Goal: Information Seeking & Learning: Learn about a topic

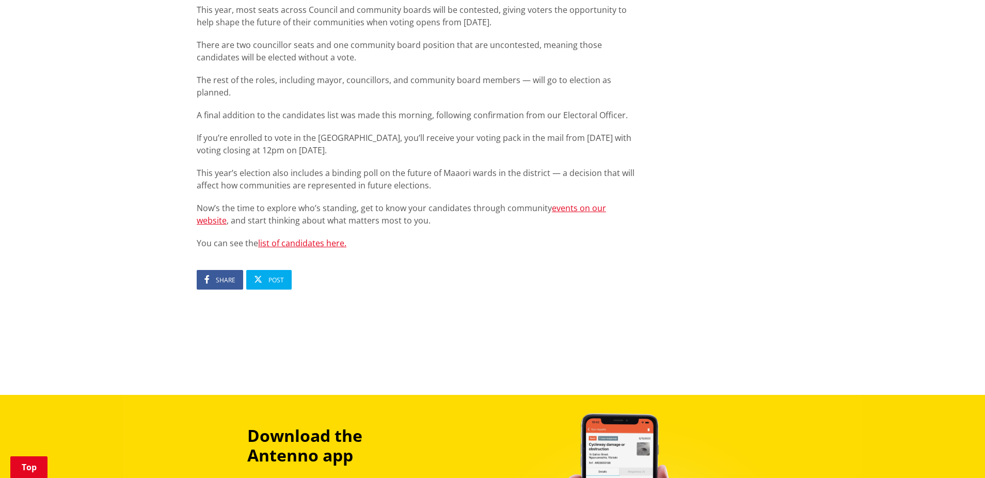
scroll to position [642, 0]
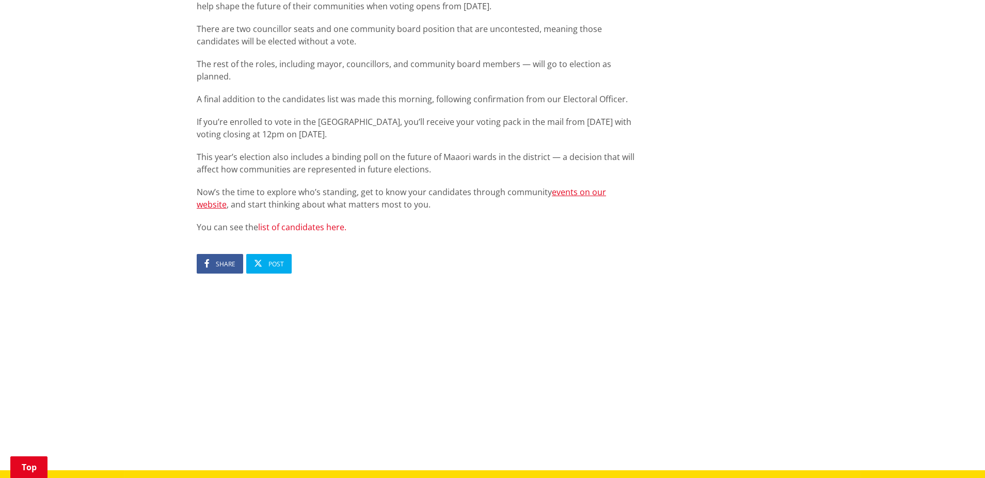
click at [300, 221] on link "list of candidates here." at bounding box center [302, 226] width 88 height 11
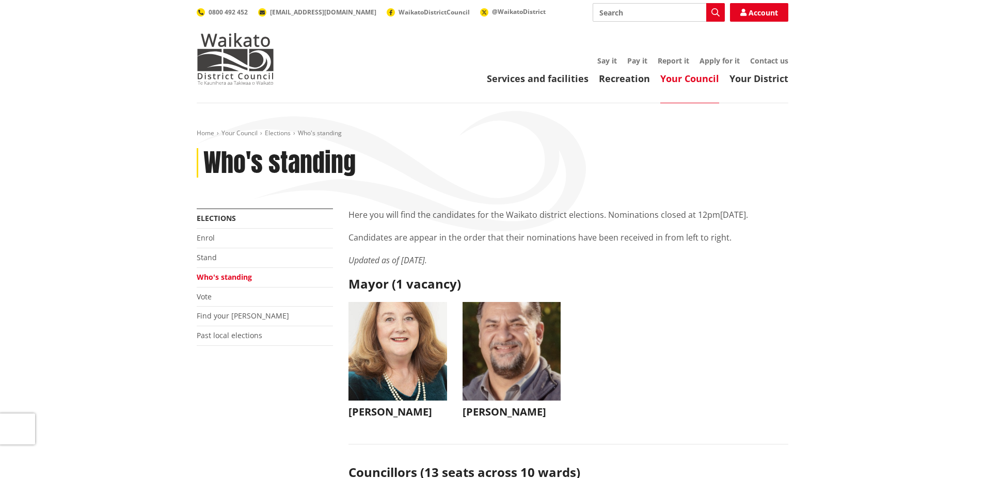
scroll to position [245, 0]
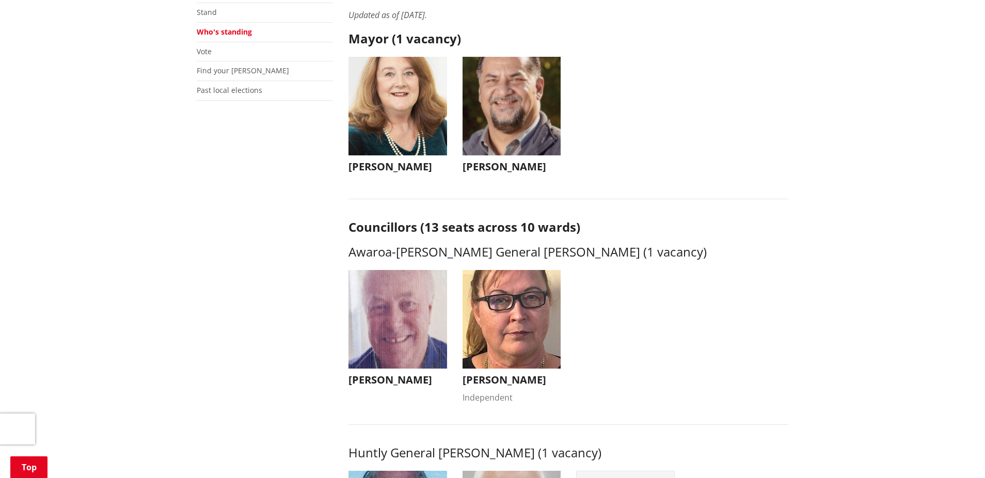
click at [662, 102] on ul "Jacqui Church Jacqui Church jacqui@jacquichurch.com +64 21 869 976 It has been …" at bounding box center [568, 125] width 455 height 137
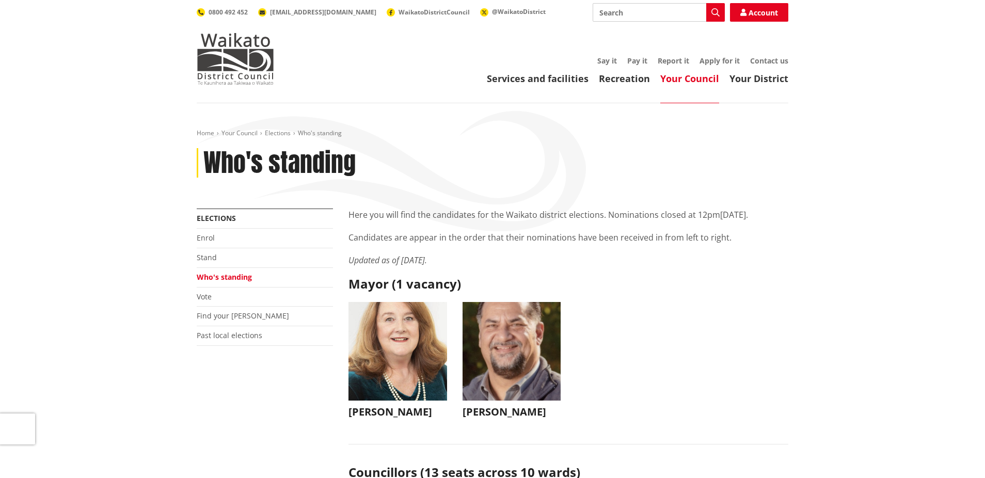
scroll to position [245, 0]
